Goal: Complete application form: Complete application form

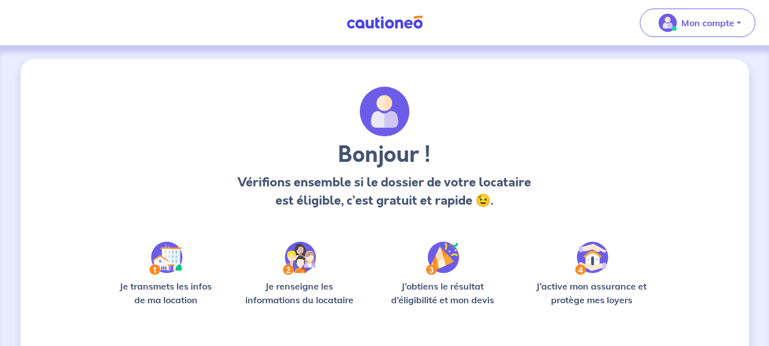
click at [492, 109] on div "Bonjour ! Vérifions ensemble si le dossier de votre locataire est éligible, c’e…" at bounding box center [385, 153] width 515 height 132
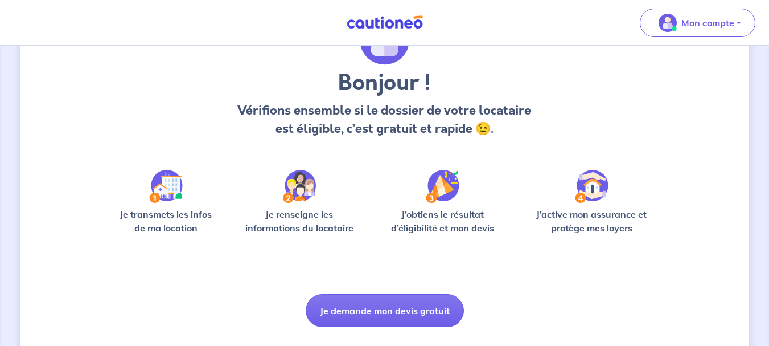
scroll to position [99, 0]
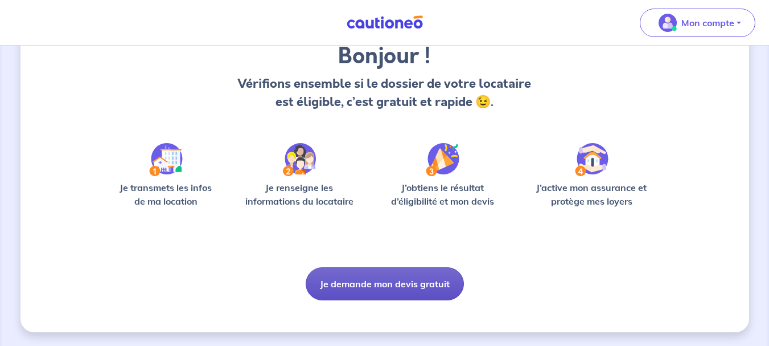
click at [426, 281] on button "Je demande mon devis gratuit" at bounding box center [385, 283] width 158 height 33
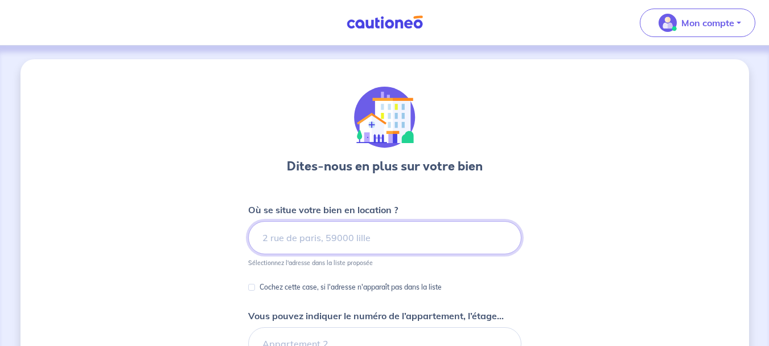
click at [335, 233] on input at bounding box center [384, 237] width 273 height 33
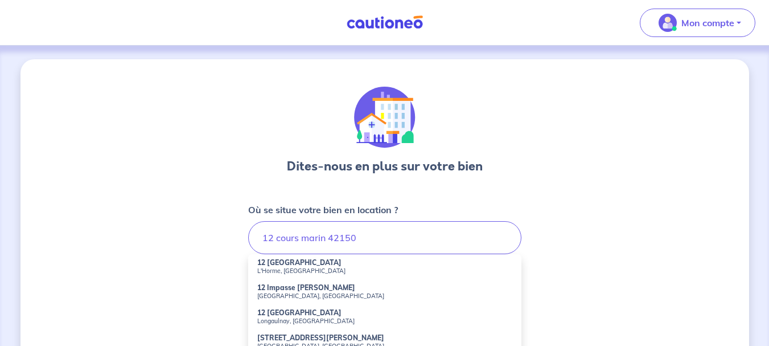
click at [325, 272] on small "L'Horme, [GEOGRAPHIC_DATA]" at bounding box center [384, 270] width 255 height 8
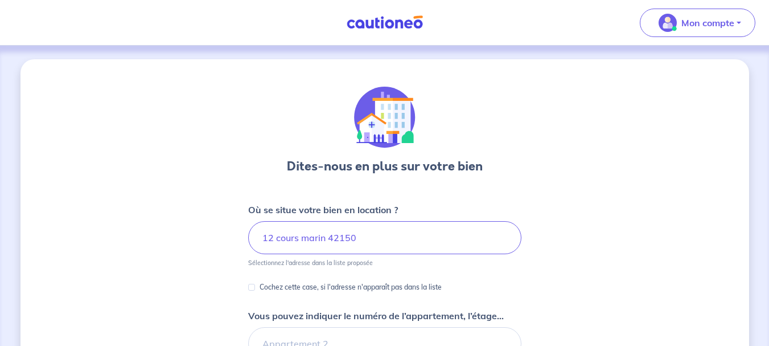
type input "[STREET_ADDRESS]"
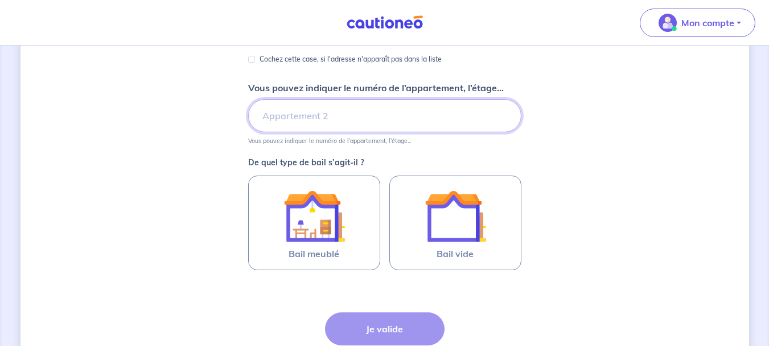
click at [418, 121] on input "Vous pouvez indiquer le numéro de l’appartement, l’étage..." at bounding box center [384, 115] width 273 height 33
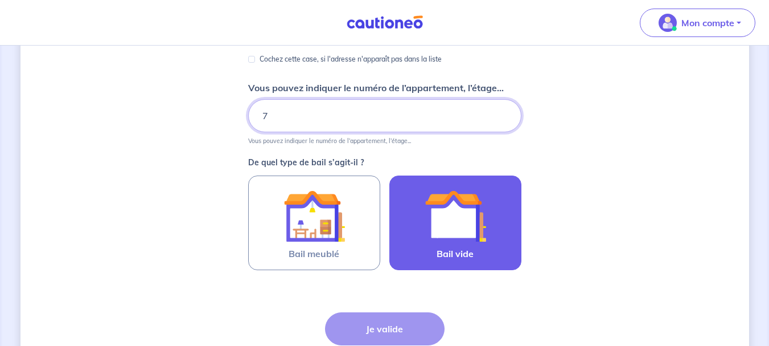
type input "7"
click at [446, 244] on img at bounding box center [455, 215] width 61 height 61
click at [0, 0] on input "Bail vide" at bounding box center [0, 0] width 0 height 0
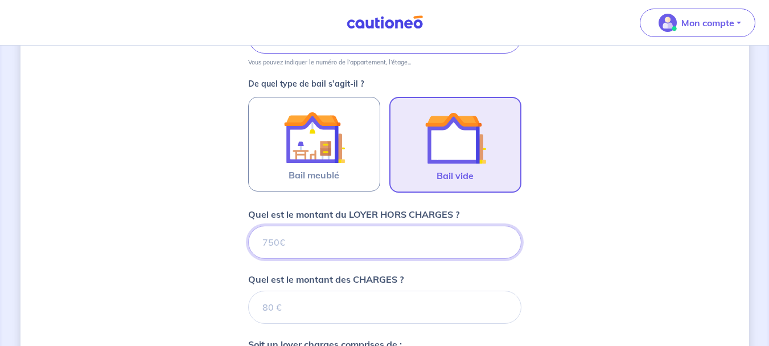
scroll to position [304, 0]
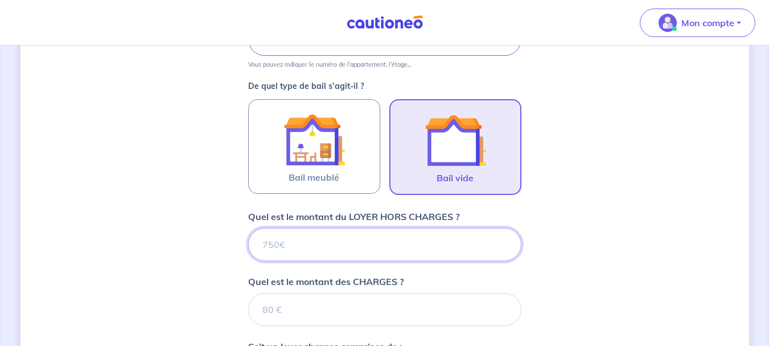
click at [302, 248] on input "Quel est le montant du LOYER HORS CHARGES ?" at bounding box center [384, 244] width 273 height 33
type input "540"
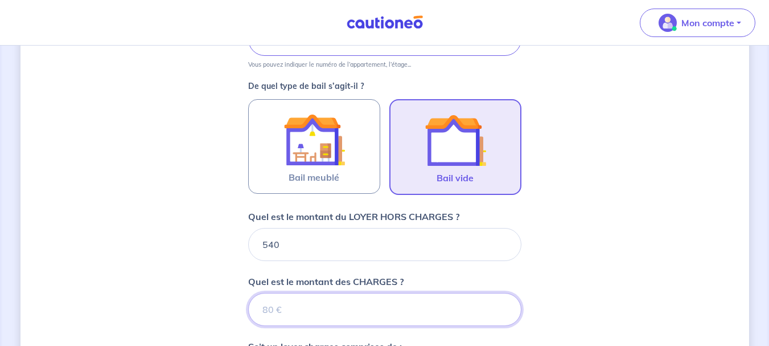
click at [296, 309] on input "Quel est le montant des CHARGES ?" at bounding box center [384, 309] width 273 height 33
type input "110"
type input "650"
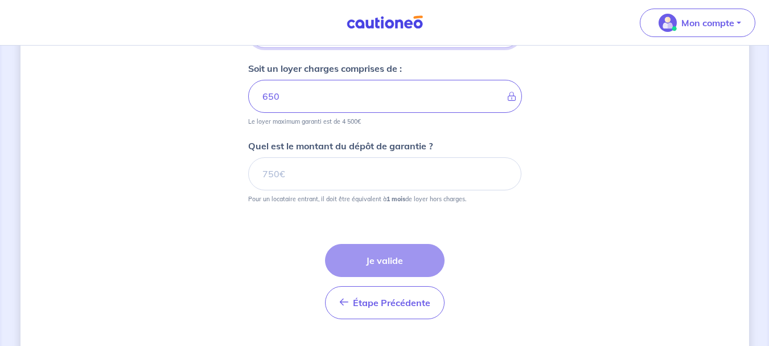
scroll to position [584, 0]
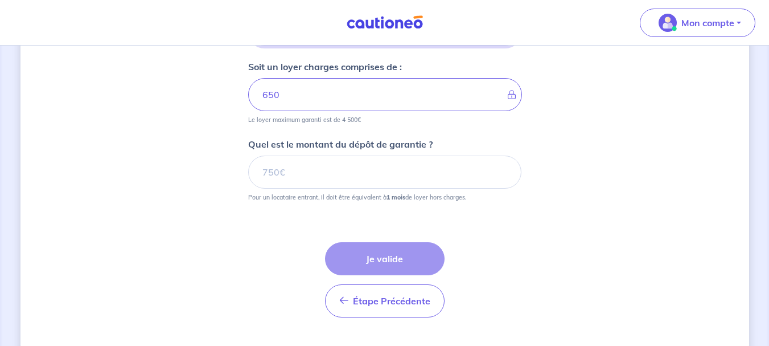
type input "110"
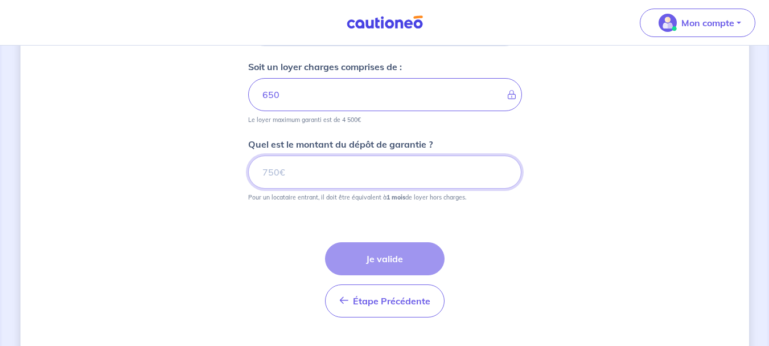
click at [374, 165] on input "Quel est le montant du dépôt de garantie ?" at bounding box center [384, 171] width 273 height 33
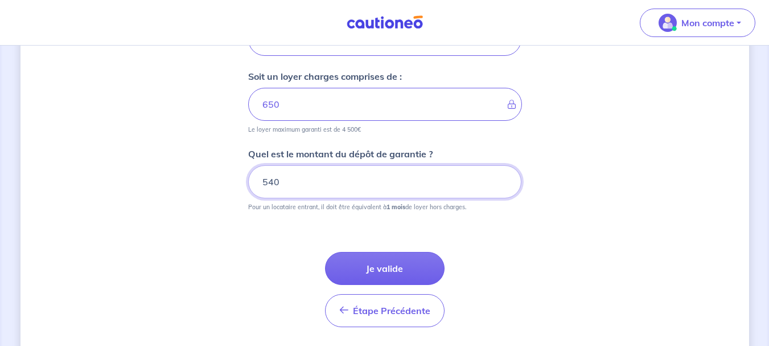
scroll to position [610, 0]
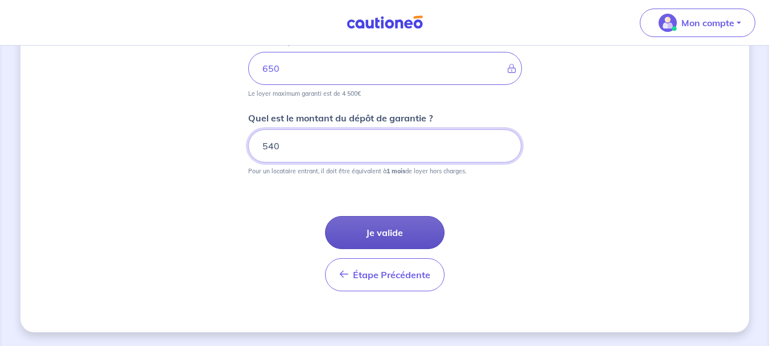
type input "540"
click at [388, 233] on button "Je valide" at bounding box center [385, 232] width 120 height 33
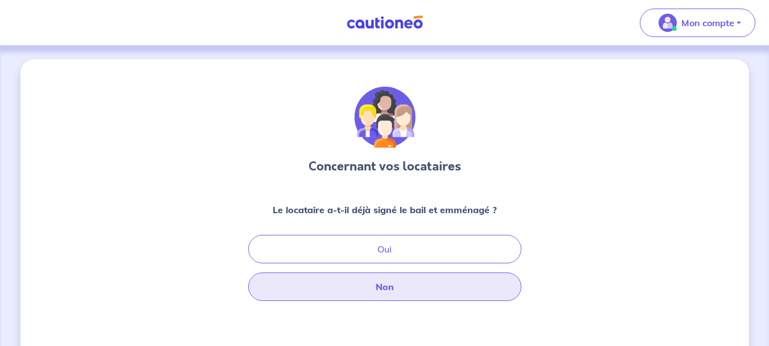
click at [387, 288] on button "Non" at bounding box center [384, 286] width 273 height 28
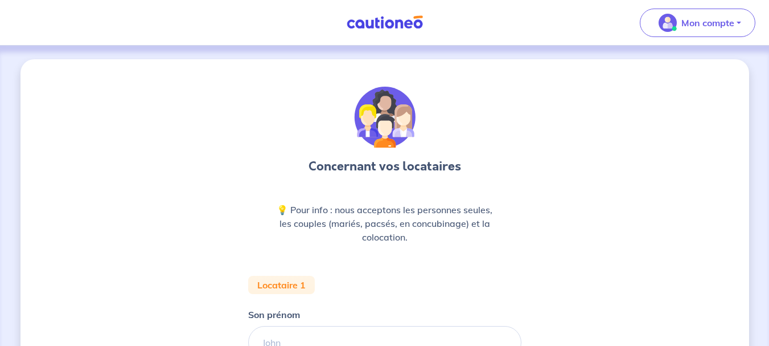
scroll to position [228, 0]
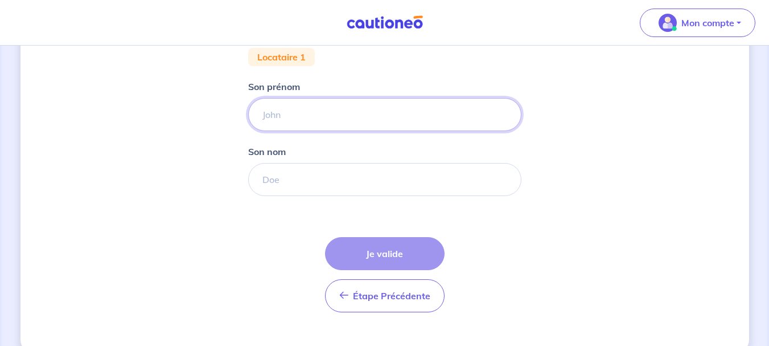
click at [319, 113] on input "Son prénom" at bounding box center [384, 114] width 273 height 33
type input "[PERSON_NAME]"
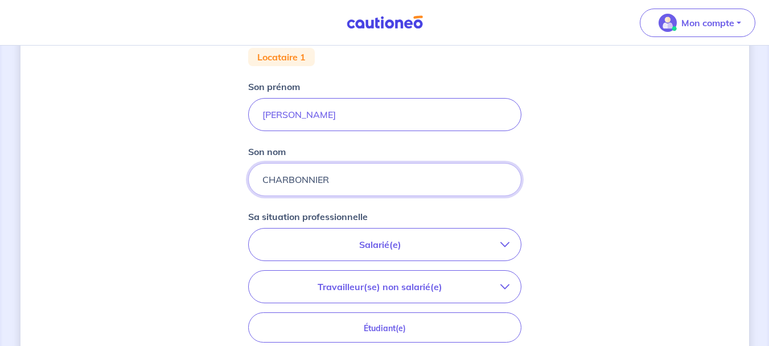
type input "CHARBONNIER"
click at [399, 231] on button "Salarié(e)" at bounding box center [385, 244] width 272 height 32
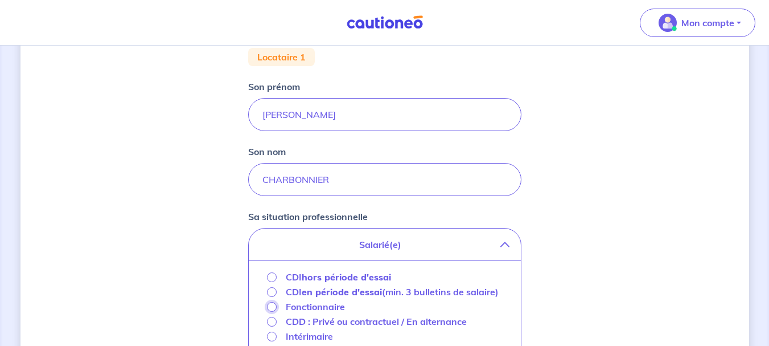
click at [270, 311] on input "Fonctionnaire" at bounding box center [272, 307] width 10 height 10
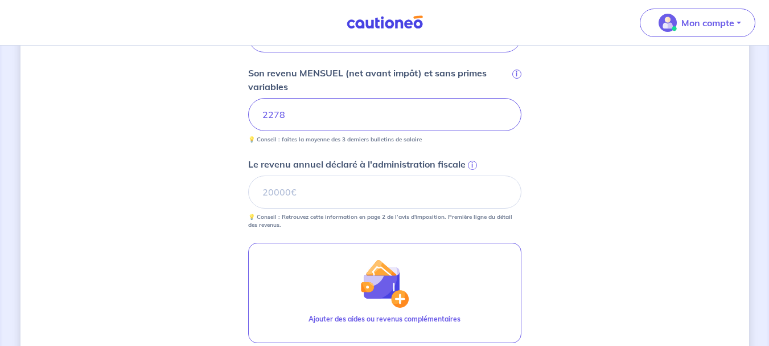
scroll to position [438, 0]
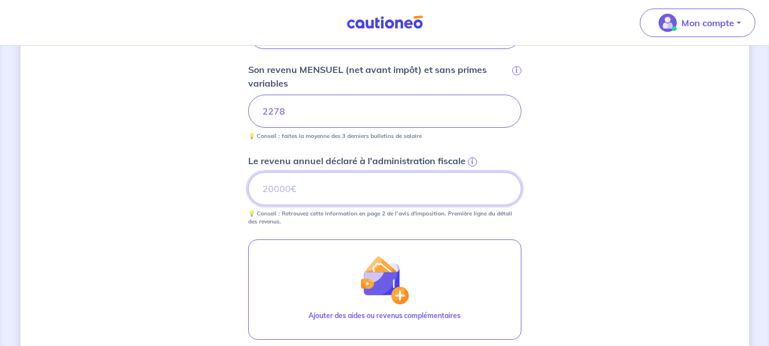
click at [346, 191] on input "Le revenu annuel déclaré à l'administration fiscale i" at bounding box center [384, 188] width 273 height 33
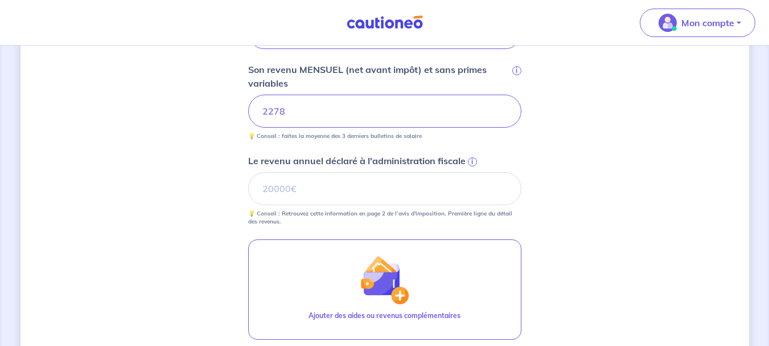
click at [469, 162] on span "i" at bounding box center [472, 161] width 9 height 9
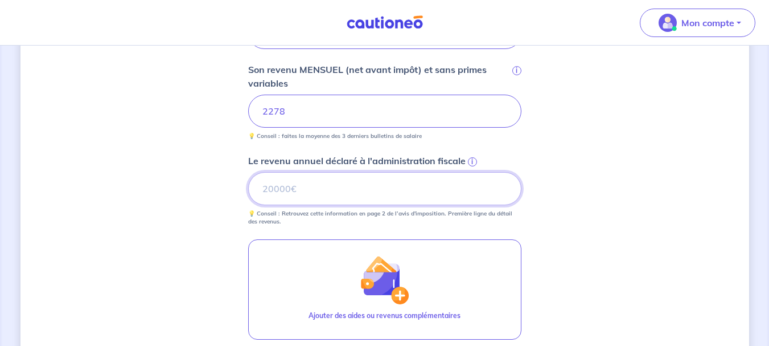
click at [469, 172] on input "Le revenu annuel déclaré à l'administration fiscale i" at bounding box center [384, 188] width 273 height 33
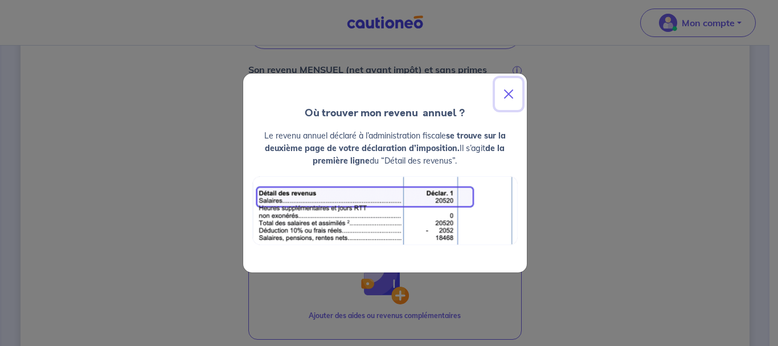
click at [507, 91] on button "Close" at bounding box center [508, 94] width 27 height 32
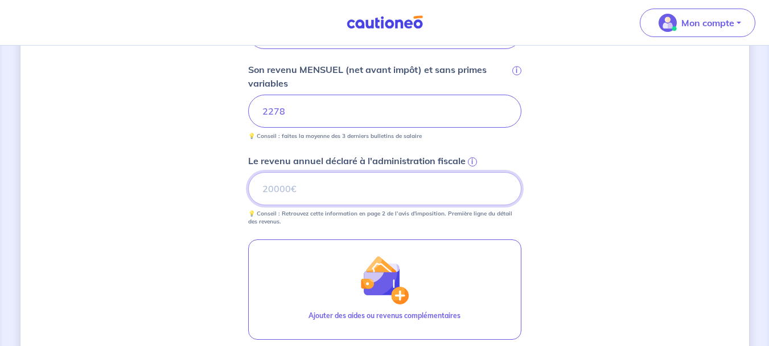
click at [370, 187] on input "Le revenu annuel déclaré à l'administration fiscale i" at bounding box center [384, 188] width 273 height 33
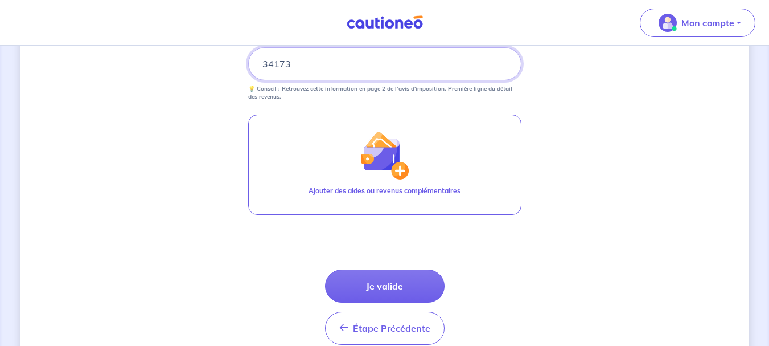
scroll to position [617, 0]
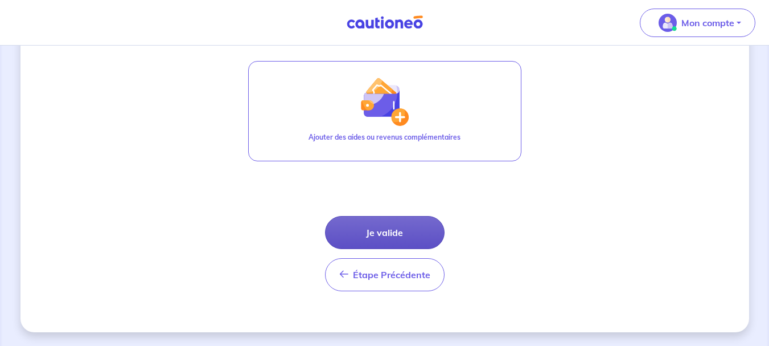
type input "34173"
click at [395, 233] on button "Je valide" at bounding box center [385, 232] width 120 height 33
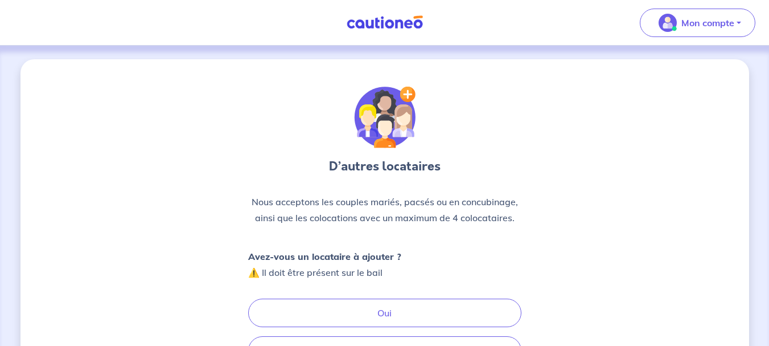
scroll to position [138, 0]
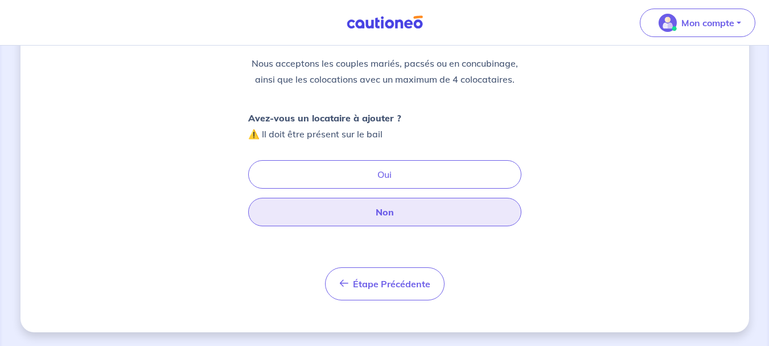
click at [396, 215] on button "Non" at bounding box center [384, 212] width 273 height 28
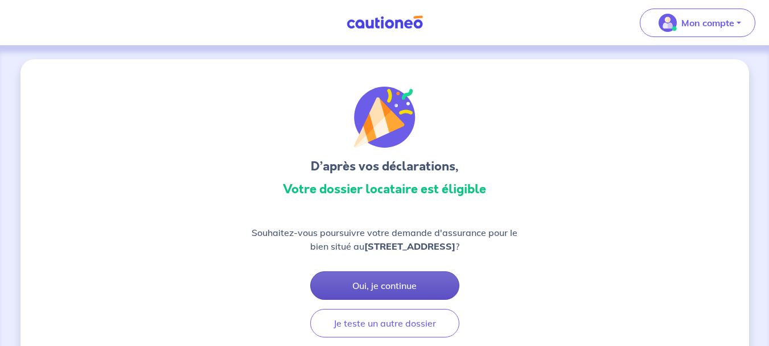
click at [413, 284] on button "Oui, je continue" at bounding box center [384, 285] width 149 height 28
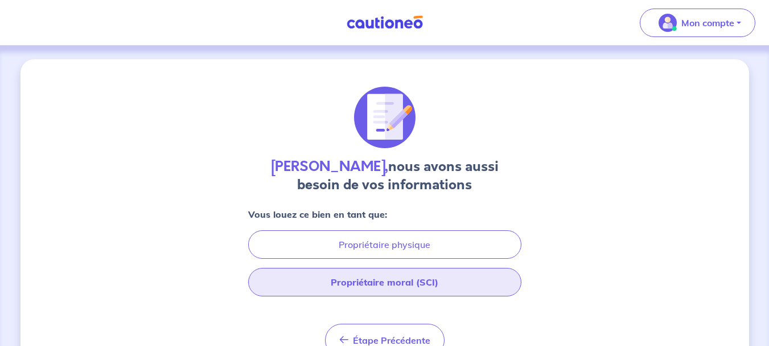
click at [465, 289] on button "Propriétaire moral (SCI)" at bounding box center [384, 282] width 273 height 28
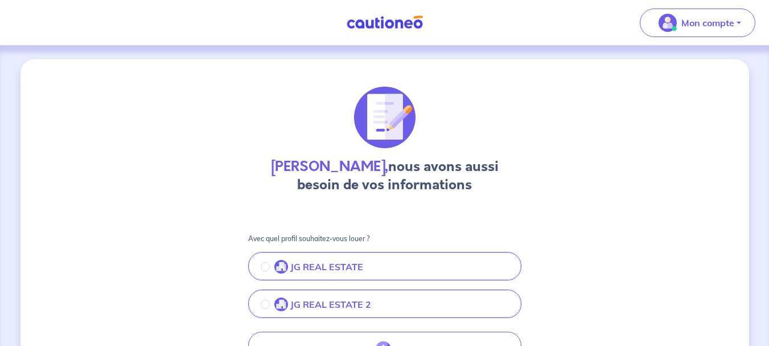
click at [440, 294] on button "JG REAL ESTATE 2" at bounding box center [384, 305] width 271 height 24
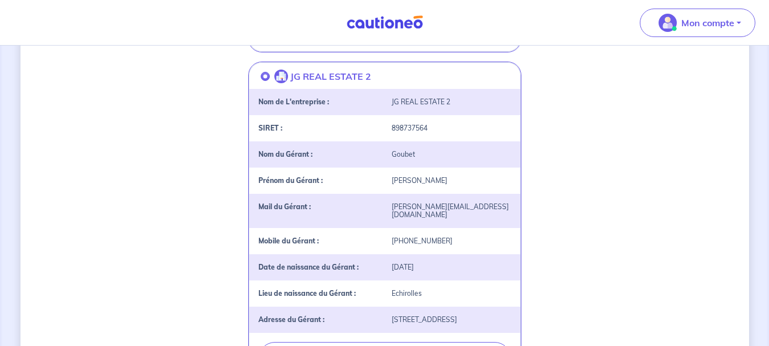
scroll to position [456, 0]
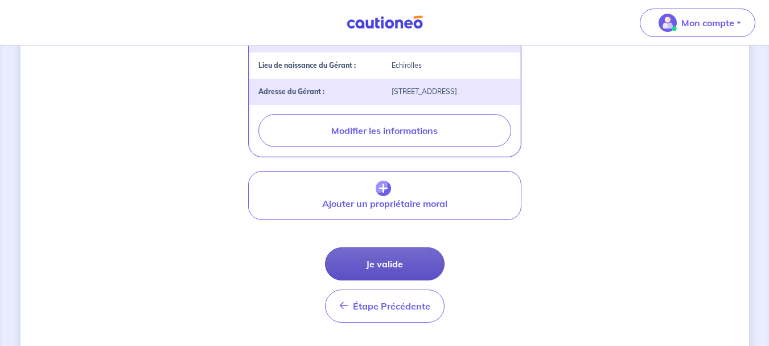
click at [425, 263] on button "Je valide" at bounding box center [385, 263] width 120 height 33
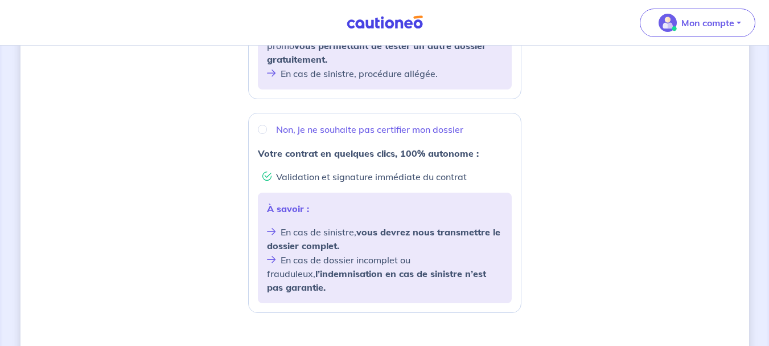
scroll to position [378, 0]
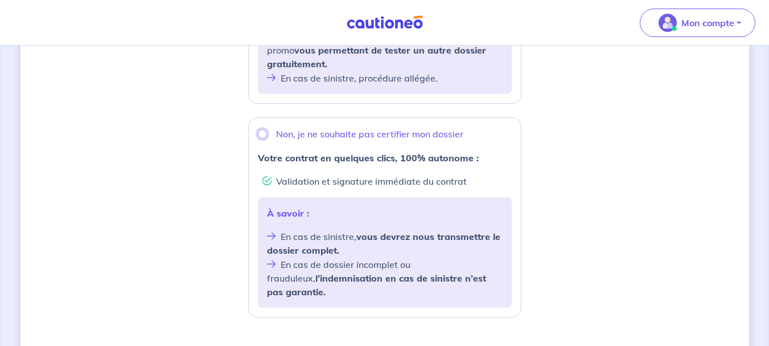
click at [265, 135] on input "Non, je ne souhaite pas certifier mon dossier" at bounding box center [262, 133] width 9 height 9
radio input "true"
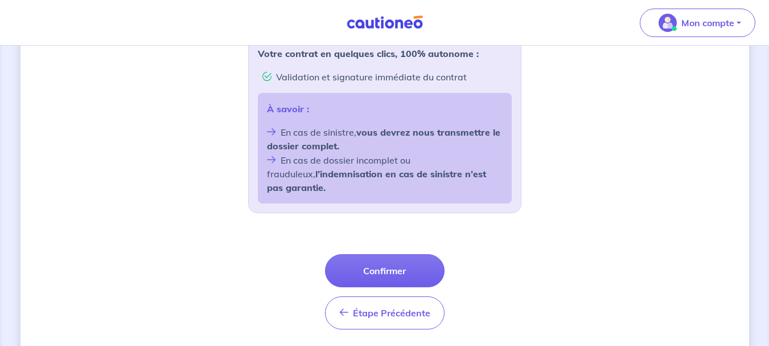
scroll to position [506, 0]
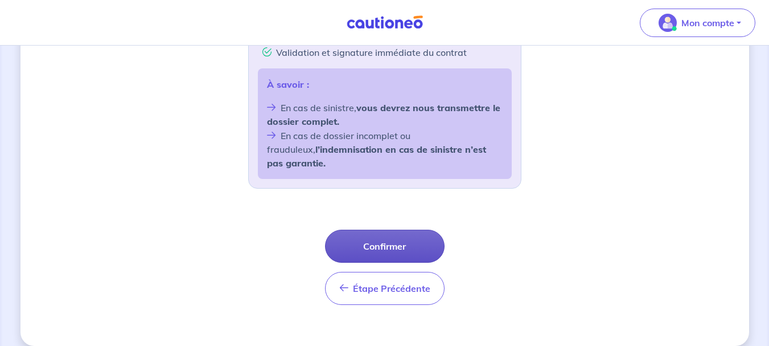
click at [381, 234] on button "Confirmer" at bounding box center [385, 245] width 120 height 33
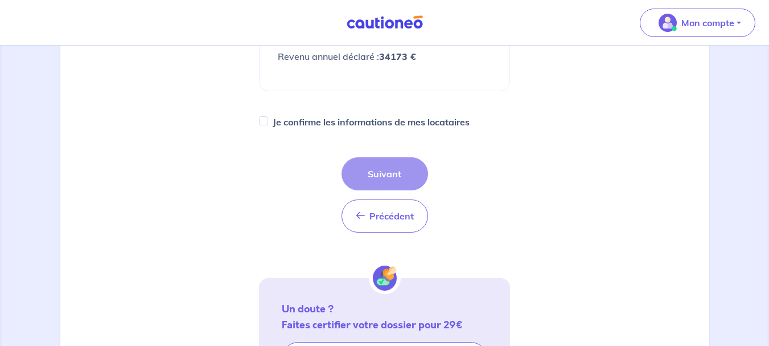
scroll to position [289, 0]
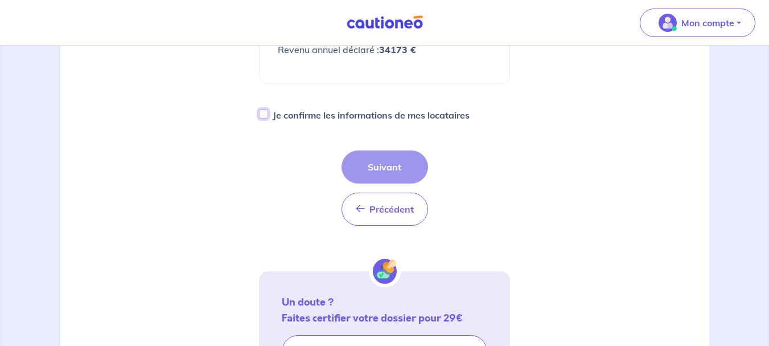
click at [262, 118] on input "Je confirme les informations de mes locataires" at bounding box center [263, 113] width 9 height 9
checkbox input "true"
click at [384, 182] on button "Suivant" at bounding box center [385, 166] width 87 height 33
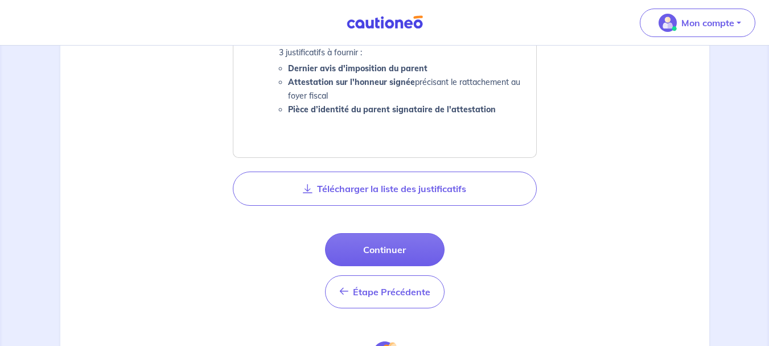
scroll to position [671, 0]
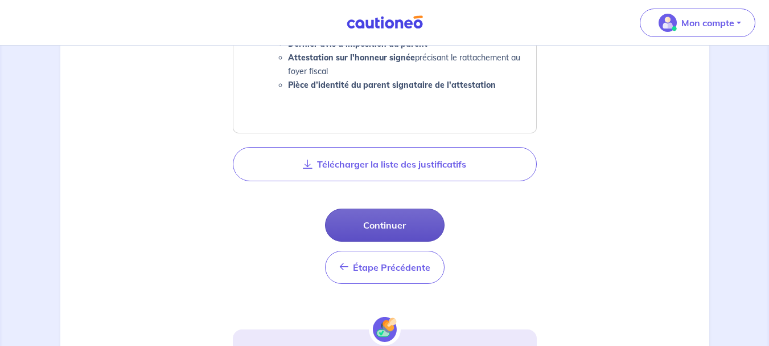
click at [420, 223] on button "Continuer" at bounding box center [385, 224] width 120 height 33
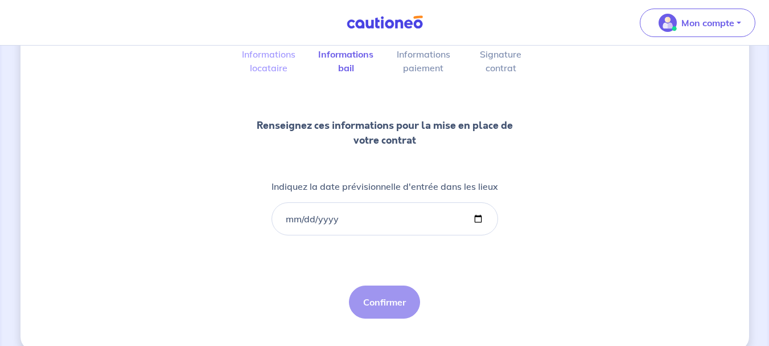
scroll to position [110, 0]
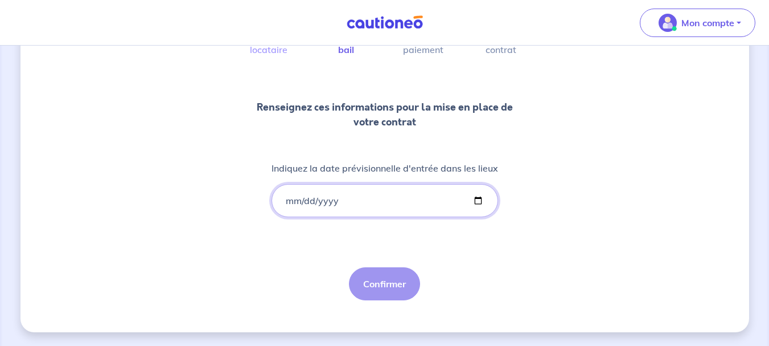
click at [293, 202] on input "Indiquez la date prévisionnelle d'entrée dans les lieux" at bounding box center [385, 200] width 227 height 33
click at [287, 199] on input "Indiquez la date prévisionnelle d'entrée dans les lieux" at bounding box center [385, 200] width 227 height 33
click at [478, 201] on input "Indiquez la date prévisionnelle d'entrée dans les lieux" at bounding box center [385, 200] width 227 height 33
type input "[DATE]"
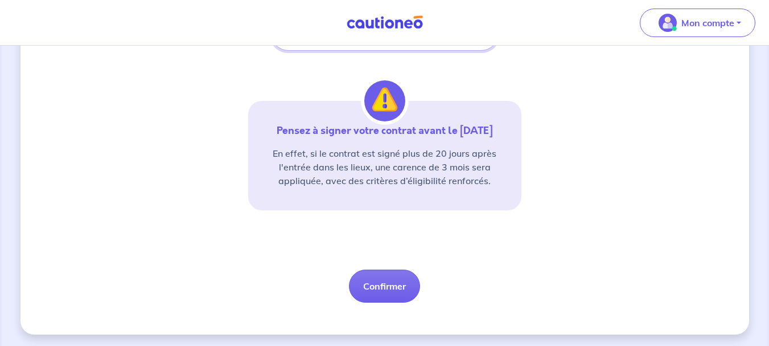
scroll to position [292, 0]
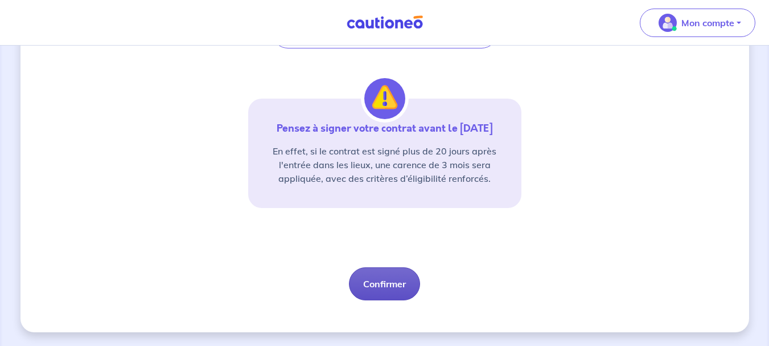
click at [400, 284] on button "Confirmer" at bounding box center [384, 283] width 71 height 33
select select "FR"
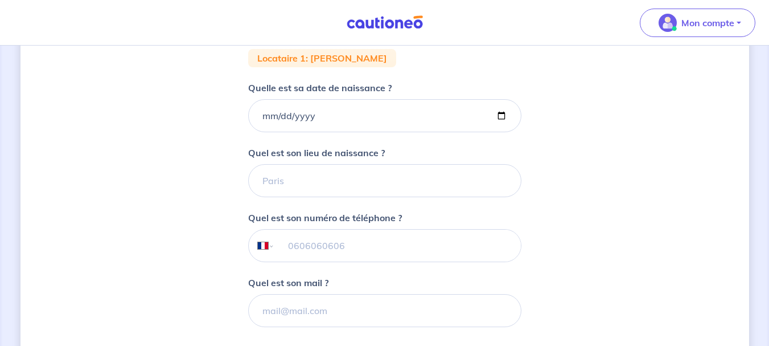
scroll to position [228, 0]
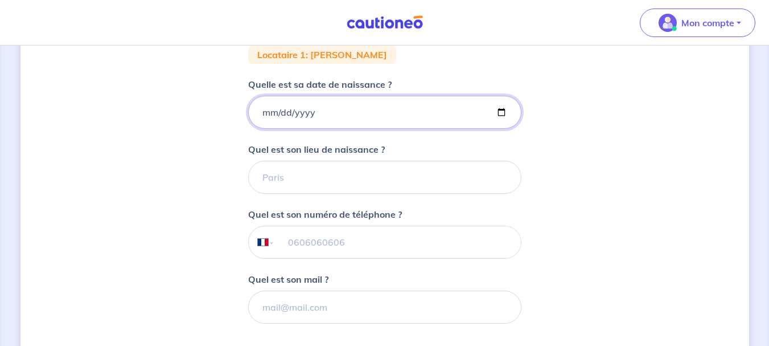
click at [502, 109] on input "Quelle est sa date de naissance ?" at bounding box center [384, 112] width 273 height 33
type input "[DATE]"
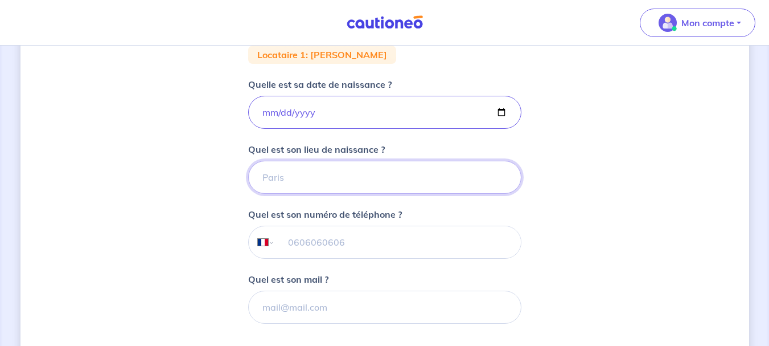
click at [321, 177] on input "Quel est son lieu de naissance ?" at bounding box center [384, 177] width 273 height 33
type input "MANTES LA JOLIE"
click at [319, 242] on input "tel" at bounding box center [397, 242] width 246 height 32
type input "06 59 70 22 76"
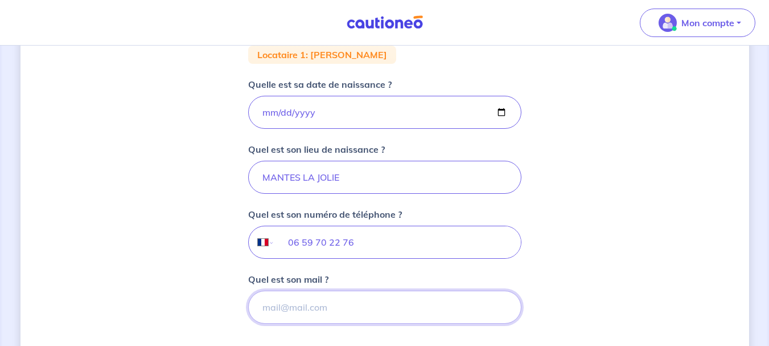
click at [327, 309] on input "Quel est son mail ?" at bounding box center [384, 306] width 273 height 33
paste input "[EMAIL_ADDRESS][DOMAIN_NAME]"
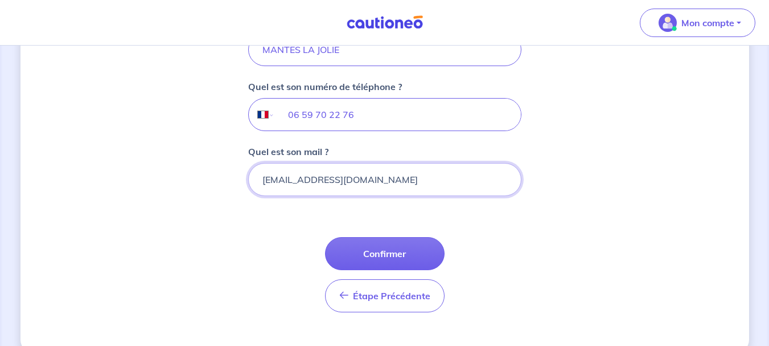
scroll to position [376, 0]
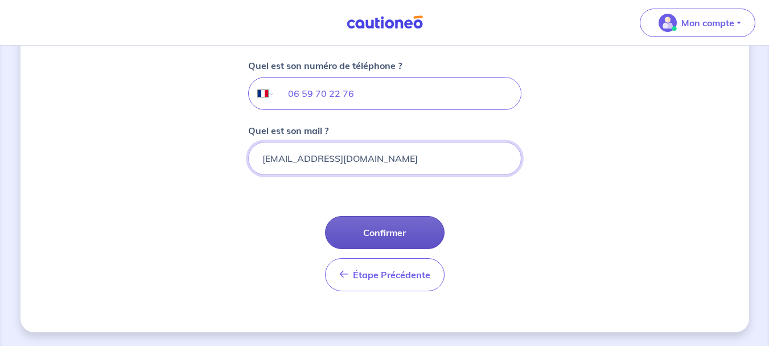
type input "[EMAIL_ADDRESS][DOMAIN_NAME]"
click at [358, 235] on button "Confirmer" at bounding box center [385, 232] width 120 height 33
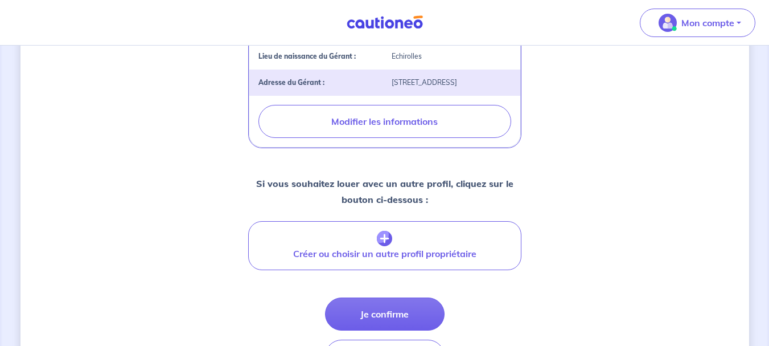
scroll to position [537, 0]
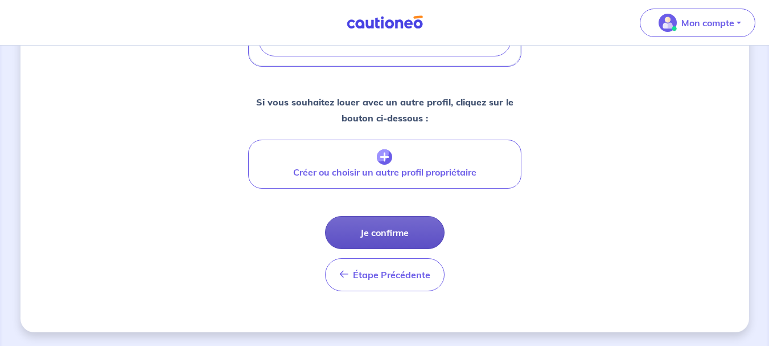
click at [374, 227] on button "Je confirme" at bounding box center [385, 232] width 120 height 33
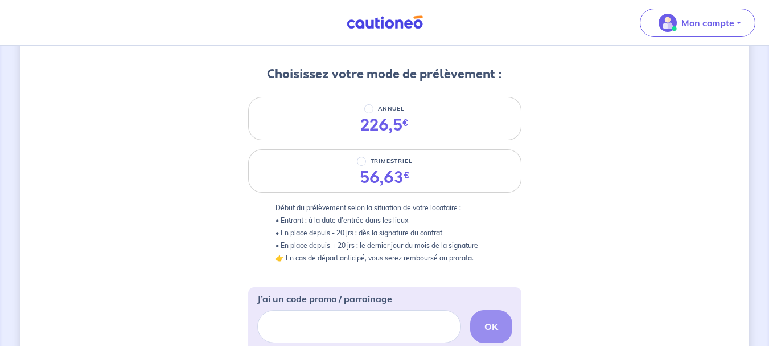
scroll to position [124, 0]
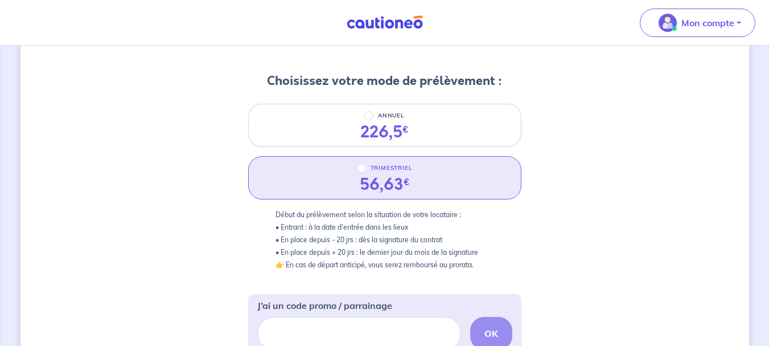
click at [371, 171] on p "TRIMESTRIEL" at bounding box center [392, 168] width 42 height 14
radio input "true"
click at [366, 171] on input "TRIMESTRIEL" at bounding box center [361, 167] width 9 height 9
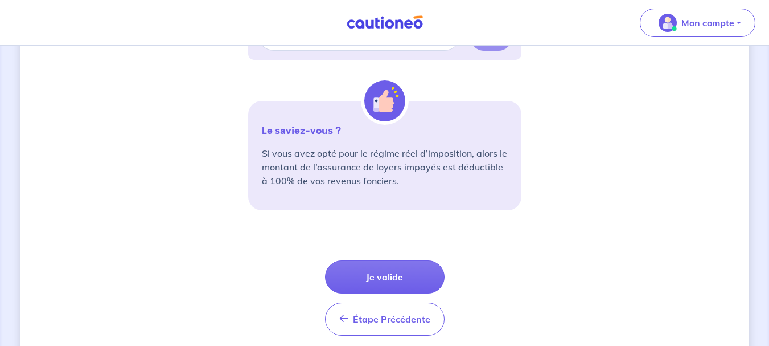
scroll to position [426, 0]
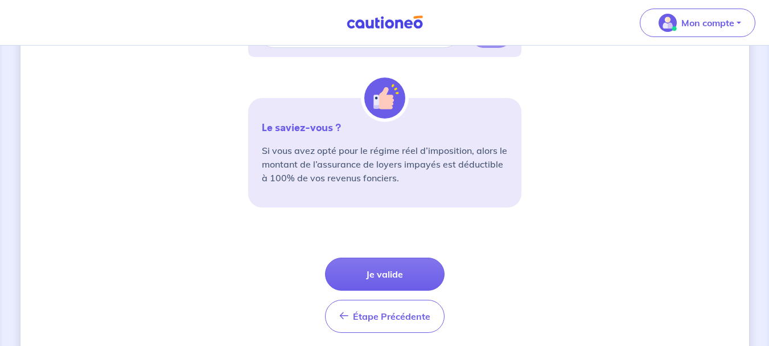
click at [384, 274] on button "Je valide" at bounding box center [385, 273] width 120 height 33
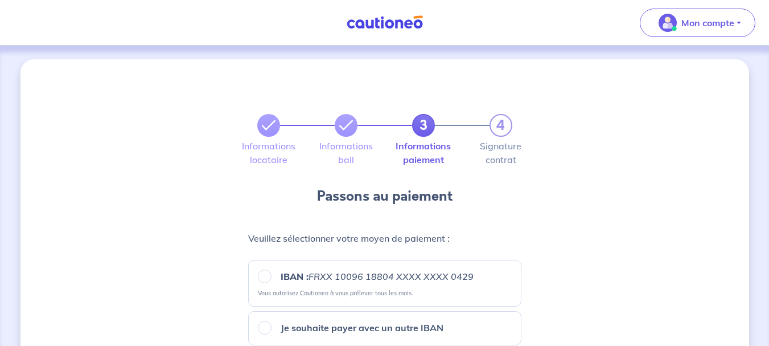
scroll to position [228, 0]
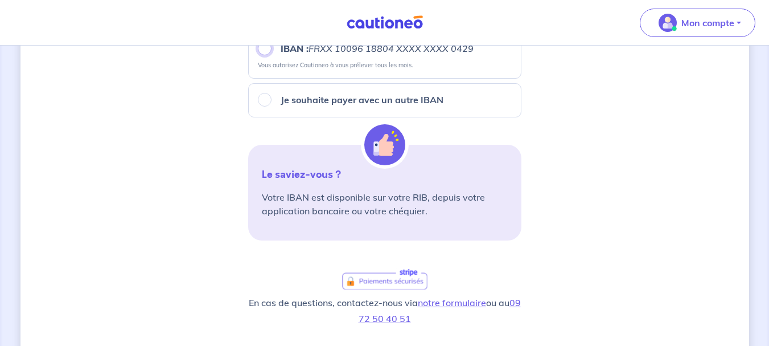
click at [263, 53] on input "IBAN : FRXX [FINANCIAL_ID] XXXX XXXX 0429" at bounding box center [265, 49] width 14 height 14
radio input "true"
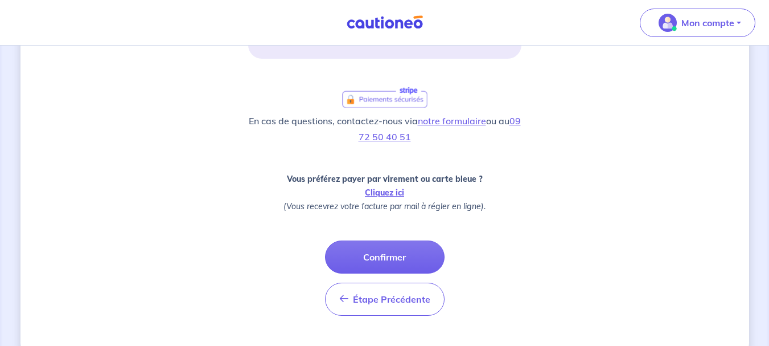
scroll to position [412, 0]
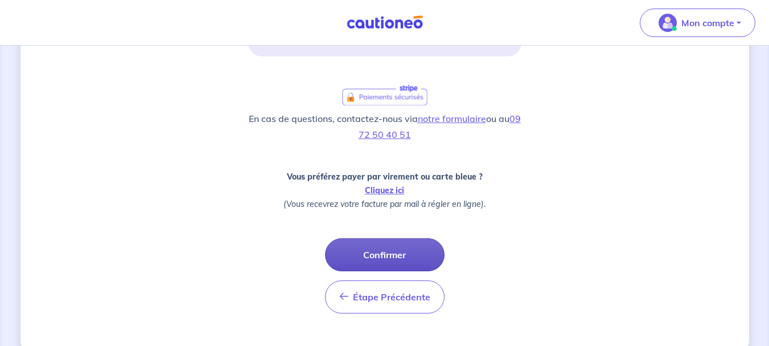
click at [371, 256] on button "Confirmer" at bounding box center [385, 254] width 120 height 33
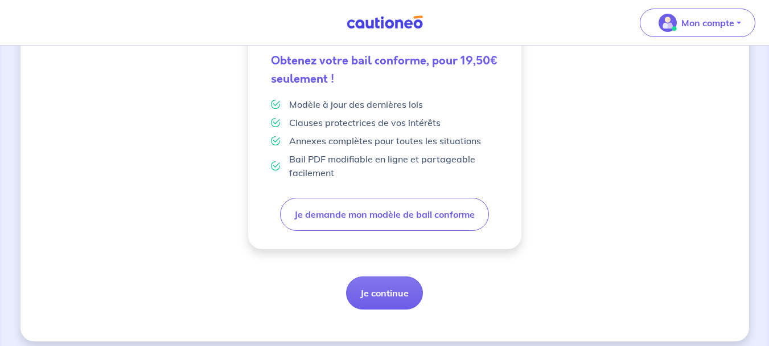
scroll to position [372, 0]
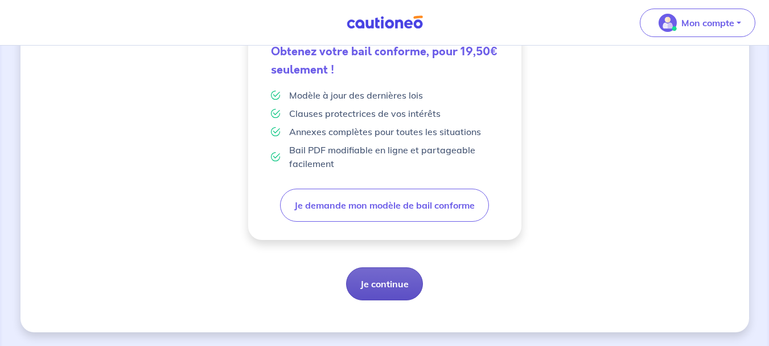
click at [392, 286] on button "Je continue" at bounding box center [384, 283] width 77 height 33
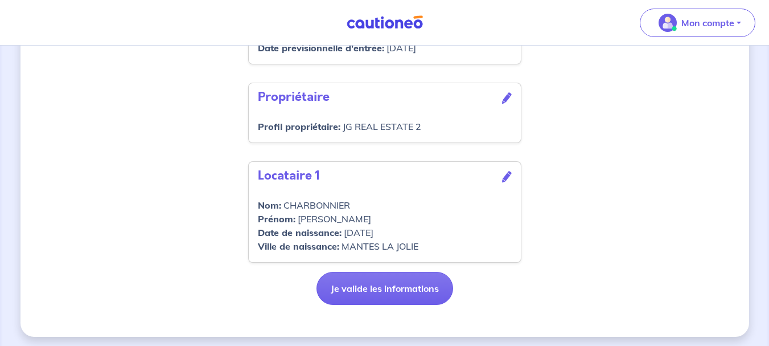
scroll to position [429, 0]
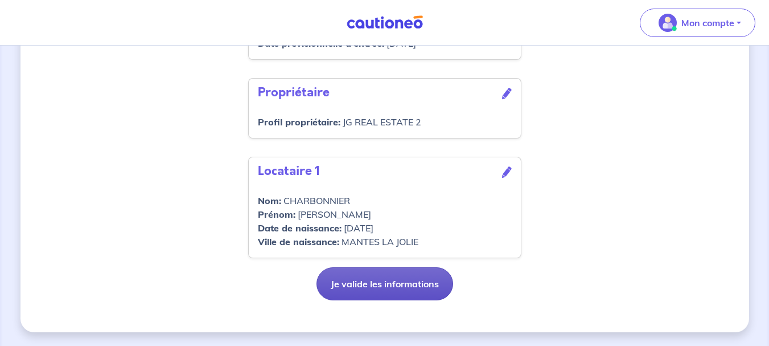
click at [429, 286] on button "Je valide les informations" at bounding box center [385, 283] width 137 height 33
